Goal: Task Accomplishment & Management: Use online tool/utility

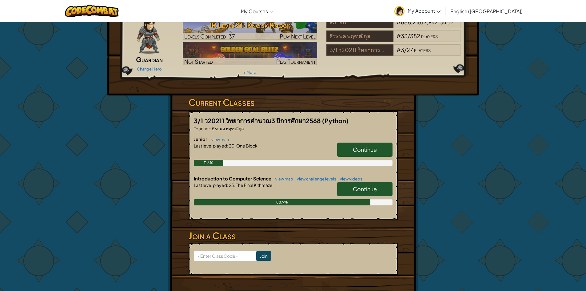
scroll to position [62, 0]
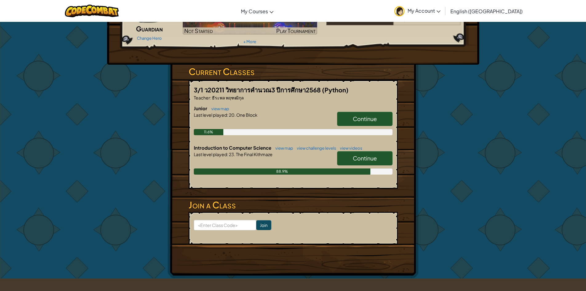
click at [366, 122] on link "Continue" at bounding box center [364, 119] width 55 height 14
click at [366, 65] on div "Hero : Illia Guardian Change Hero Player : 45640 07เด็กชายแทยองริว JR Level 21:…" at bounding box center [293, 12] width 372 height 104
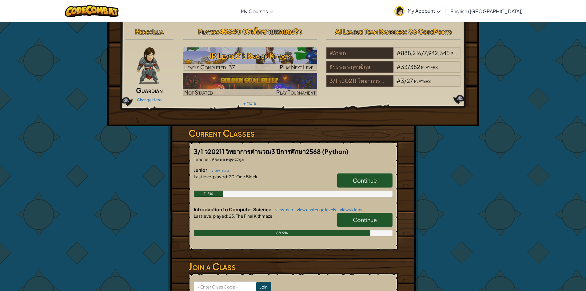
click at [357, 164] on div "3/1 ว20211 วิทยาการคำนวณ3 ปีการศึกษา2568 (Python) Teacher : ธีระพล พฤฑฒิกุล Jun…" at bounding box center [293, 196] width 209 height 109
click at [363, 177] on span "Continue" at bounding box center [365, 180] width 24 height 7
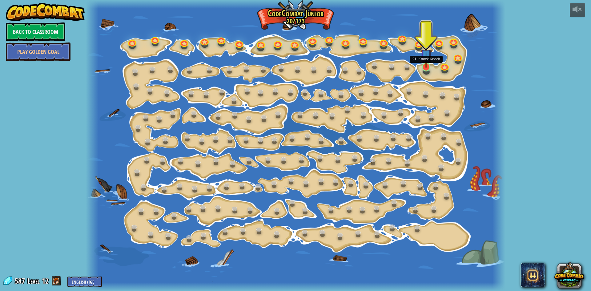
click at [425, 65] on img at bounding box center [425, 55] width 11 height 26
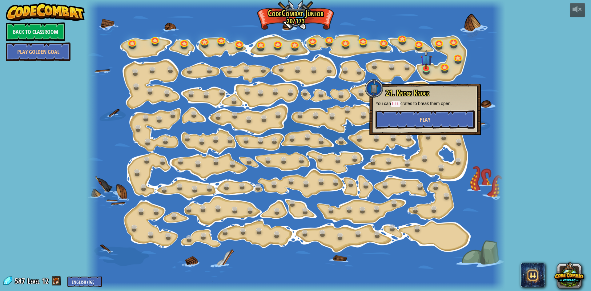
click at [431, 124] on button "Play" at bounding box center [424, 119] width 99 height 18
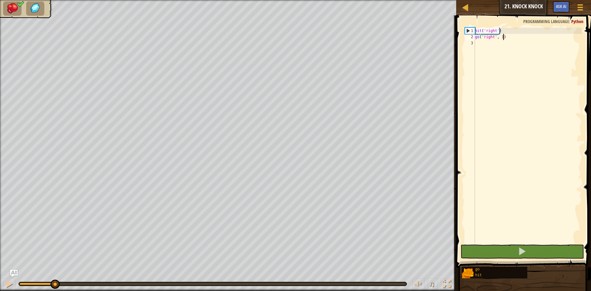
click at [45, 247] on div "♫ Blue Fox" at bounding box center [295, 145] width 591 height 291
click at [501, 36] on div "hit ( 'right' ) go ( 'right' , 1 )" at bounding box center [528, 142] width 108 height 228
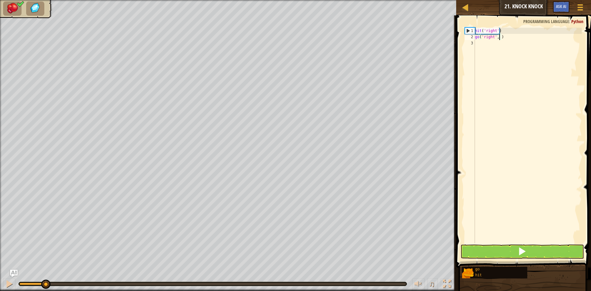
type textarea "go('right', 2)"
click at [551, 250] on button at bounding box center [521, 251] width 123 height 14
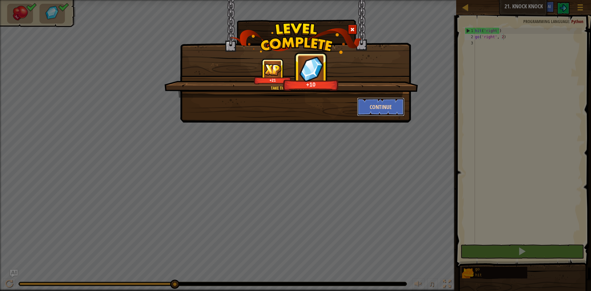
click at [394, 101] on button "Continue" at bounding box center [381, 107] width 48 height 18
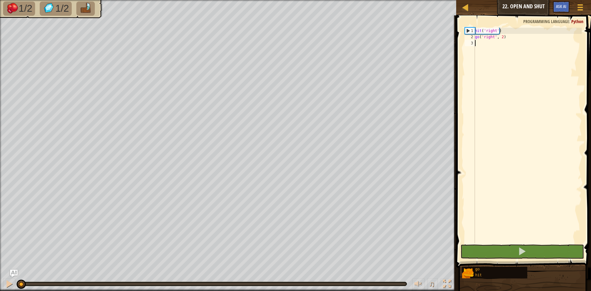
drag, startPoint x: 18, startPoint y: 281, endPoint x: 0, endPoint y: 261, distance: 27.4
click at [0, 261] on div "1/2 1/2 ♫ Blue Fox" at bounding box center [295, 145] width 591 height 291
type textarea "g"
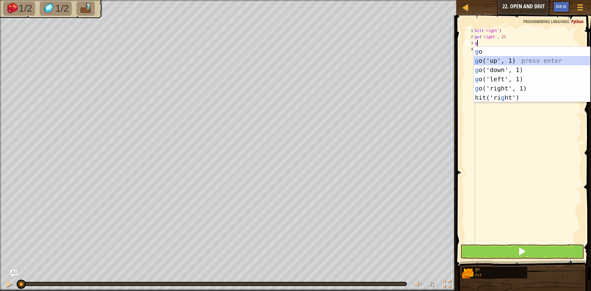
click at [508, 59] on div "g o press enter g o('up', 1) press enter g o('down', 1) press enter g o('left',…" at bounding box center [532, 84] width 116 height 74
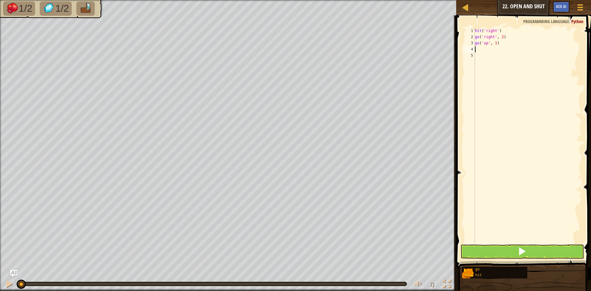
type textarea "g"
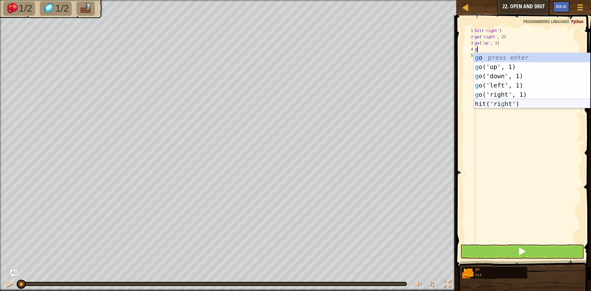
click at [503, 102] on div "g o press enter g o('up', 1) press enter g o('down', 1) press enter g o('left',…" at bounding box center [532, 90] width 116 height 74
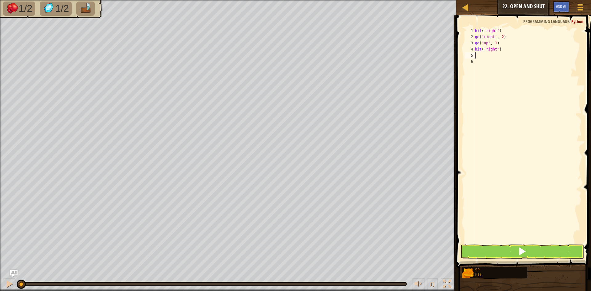
type textarea "g"
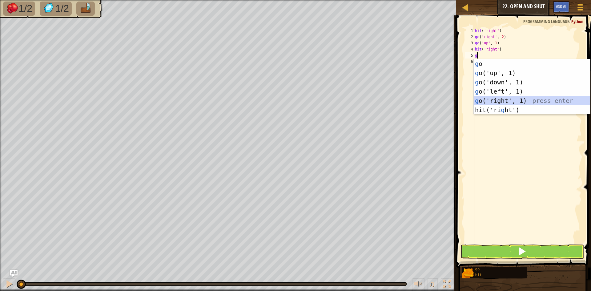
click at [510, 97] on div "g o press enter g o('up', 1) press enter g o('down', 1) press enter g o('left',…" at bounding box center [532, 96] width 116 height 74
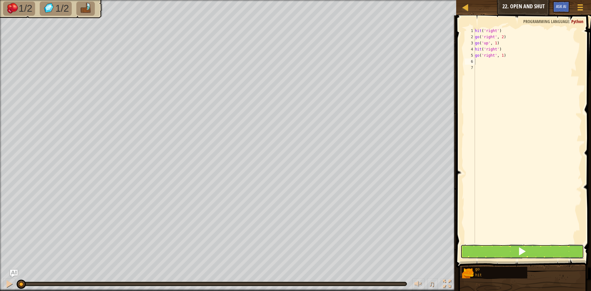
click at [506, 252] on button at bounding box center [521, 251] width 123 height 14
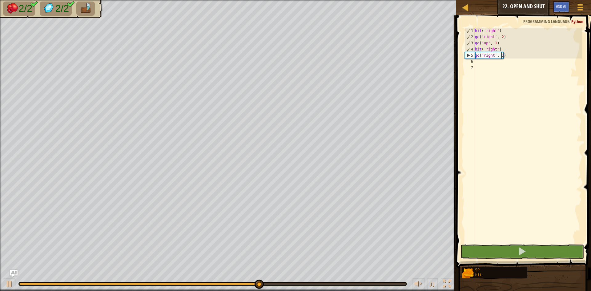
click at [501, 54] on div "hit ( 'right' ) go ( 'right' , 2 ) go ( 'up' , 1 ) hit ( 'right' ) go ( 'right'…" at bounding box center [528, 142] width 108 height 228
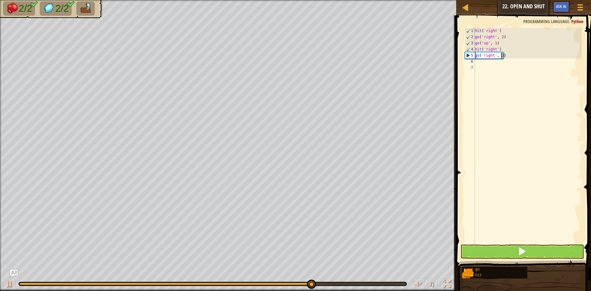
scroll to position [3, 2]
type textarea "go('right', 2)"
click at [561, 254] on button at bounding box center [521, 251] width 123 height 14
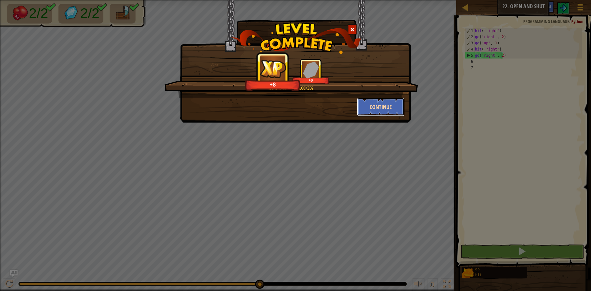
click at [387, 110] on button "Continue" at bounding box center [381, 107] width 48 height 18
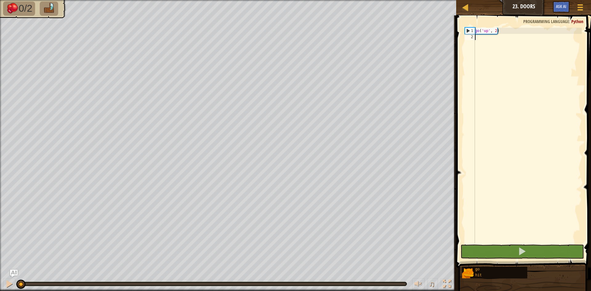
type textarea "g"
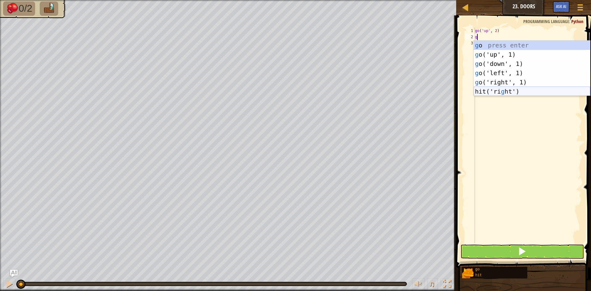
click at [535, 91] on div "g o press enter g o('up', 1) press enter g o('down', 1) press enter g o('left',…" at bounding box center [532, 78] width 116 height 74
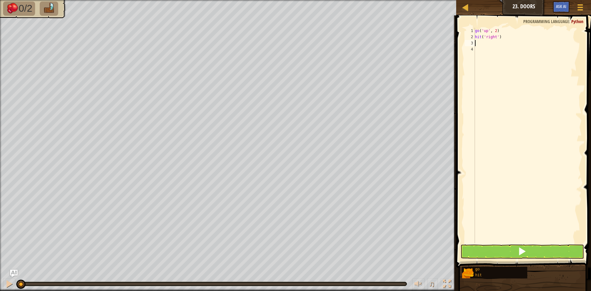
type textarea "g"
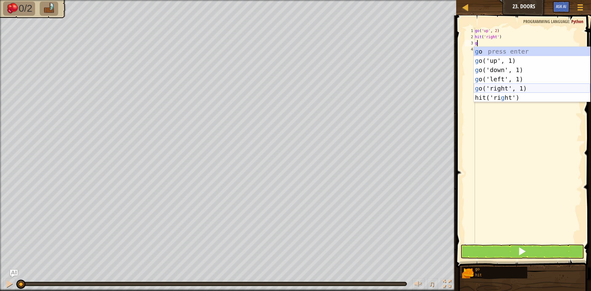
click at [505, 86] on div "g o press enter g o('up', 1) press enter g o('down', 1) press enter g o('left',…" at bounding box center [532, 84] width 116 height 74
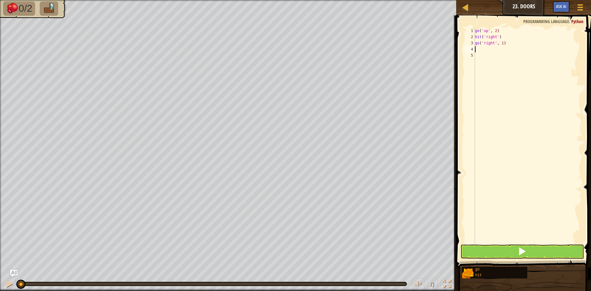
type textarea "g"
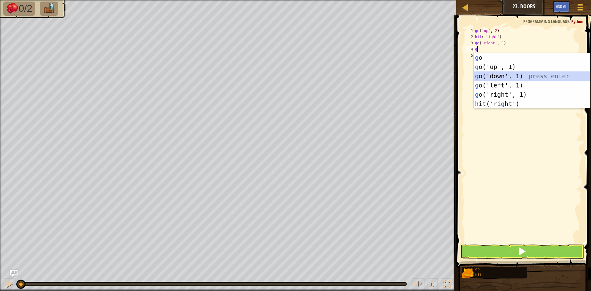
click at [506, 73] on div "g o press enter g o('up', 1) press enter g o('down', 1) press enter g o('left',…" at bounding box center [532, 90] width 116 height 74
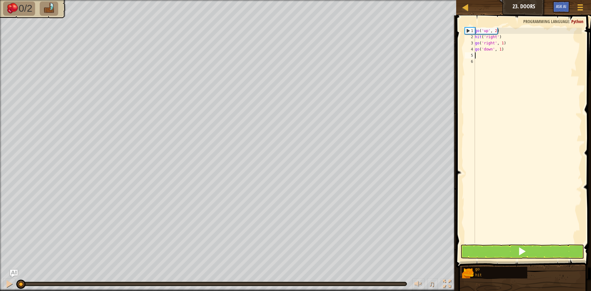
drag, startPoint x: 25, startPoint y: 282, endPoint x: 0, endPoint y: 285, distance: 25.1
click at [0, 285] on div "♫" at bounding box center [228, 282] width 456 height 18
click at [502, 249] on button at bounding box center [521, 251] width 123 height 14
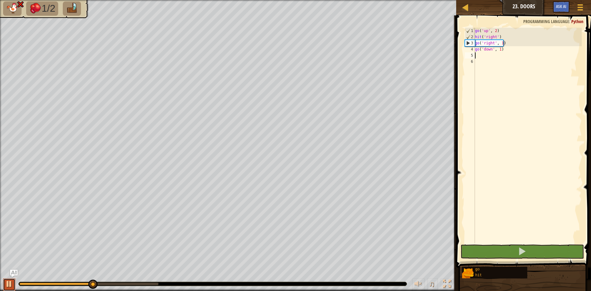
click at [7, 285] on div at bounding box center [9, 284] width 8 height 8
click at [501, 42] on div "go ( 'up' , 2 ) hit ( 'right' ) go ( 'right' , 1 ) go ( 'down' , 1 )" at bounding box center [528, 142] width 108 height 228
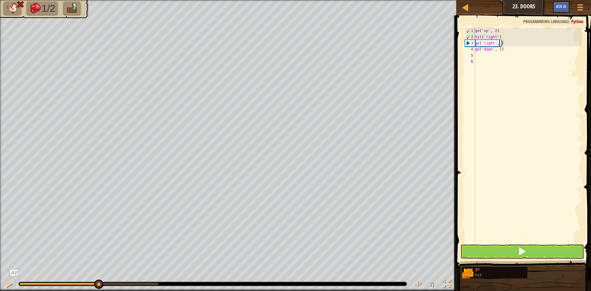
type textarea "go('right', 2)"
click at [529, 85] on div "go ( 'up' , 2 ) hit ( 'right' ) go ( 'right' , 2 ) go ( 'down' , 1 )" at bounding box center [528, 142] width 108 height 228
click at [529, 58] on div "go ( 'up' , 2 ) hit ( 'right' ) go ( 'right' , 2 ) go ( 'down' , 1 )" at bounding box center [528, 142] width 108 height 228
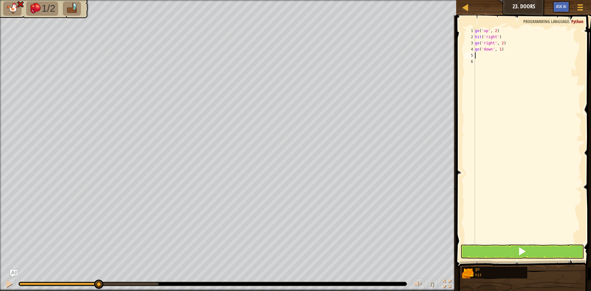
type textarea "g"
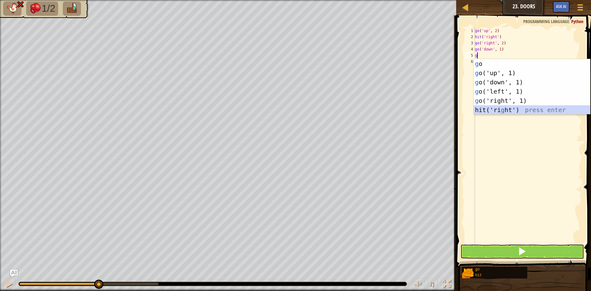
click at [511, 106] on div "g o press enter g o('up', 1) press enter g o('down', 1) press enter g o('left',…" at bounding box center [532, 96] width 116 height 74
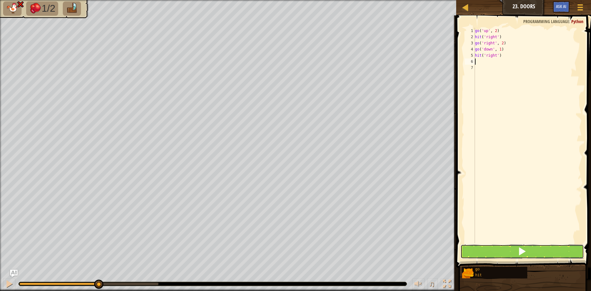
click at [530, 252] on button at bounding box center [521, 251] width 123 height 14
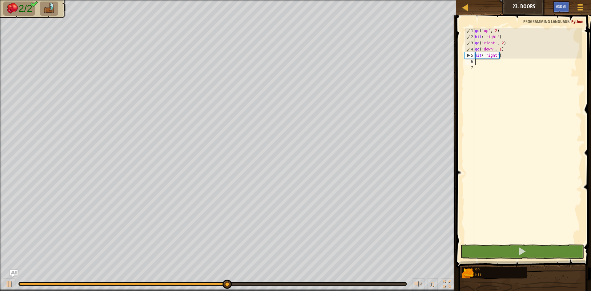
type textarea "g"
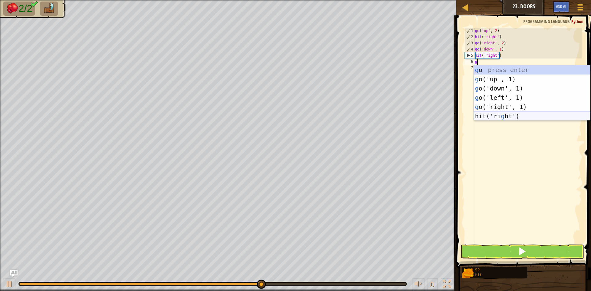
click at [505, 114] on div "g o press enter g o('up', 1) press enter g o('down', 1) press enter g o('left',…" at bounding box center [532, 102] width 116 height 74
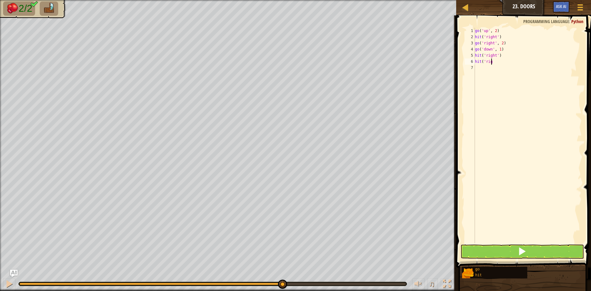
type textarea "h"
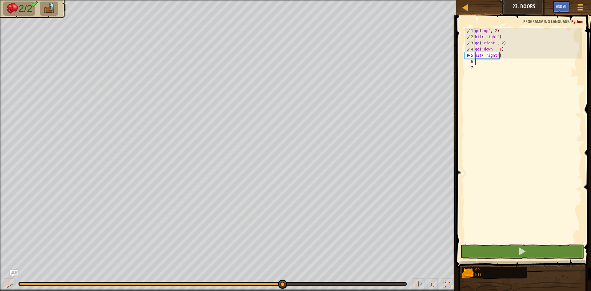
type textarea "g"
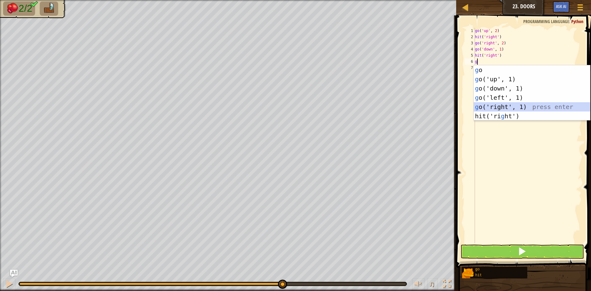
click at [509, 107] on div "g o press enter g o('up', 1) press enter g o('down', 1) press enter g o('left',…" at bounding box center [532, 102] width 116 height 74
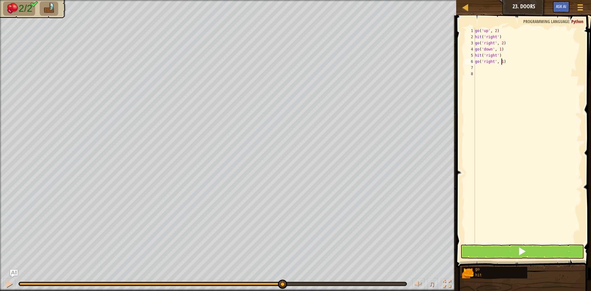
click at [502, 61] on div "go ( 'up' , 2 ) hit ( 'right' ) go ( 'right' , 2 ) go ( 'down' , 1 ) hit ( 'rig…" at bounding box center [528, 142] width 108 height 228
type textarea "go('right', 2)"
click at [505, 74] on div "go ( 'up' , 2 ) hit ( 'right' ) go ( 'right' , 2 ) go ( 'down' , 1 ) hit ( 'rig…" at bounding box center [528, 142] width 108 height 228
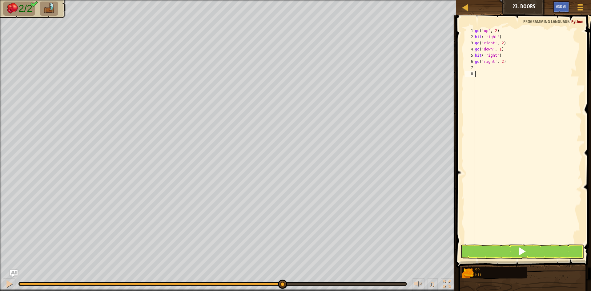
click at [505, 66] on div "go ( 'up' , 2 ) hit ( 'right' ) go ( 'right' , 2 ) go ( 'down' , 1 ) hit ( 'rig…" at bounding box center [528, 142] width 108 height 228
type textarea "g"
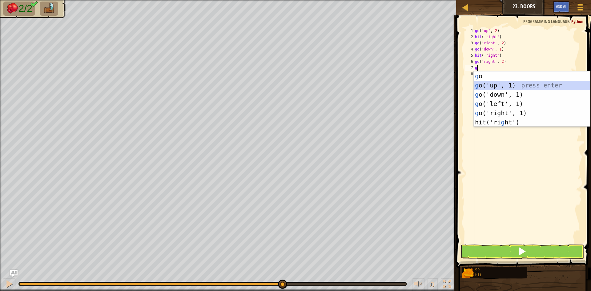
click at [501, 84] on div "g o press enter g o('up', 1) press enter g o('down', 1) press enter g o('left',…" at bounding box center [532, 108] width 116 height 74
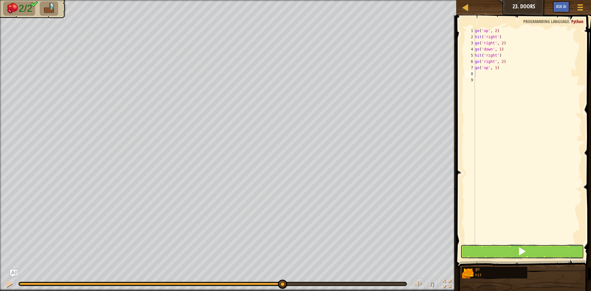
click at [519, 245] on button at bounding box center [521, 251] width 123 height 14
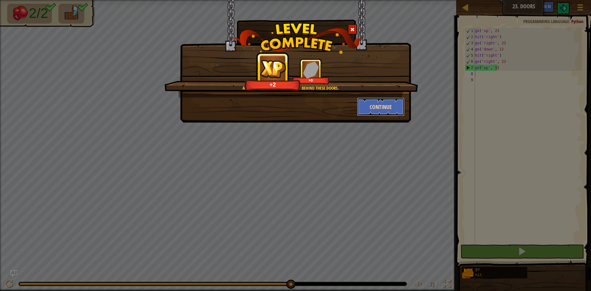
click at [383, 110] on button "Continue" at bounding box center [381, 107] width 48 height 18
